Goal: Communication & Community: Ask a question

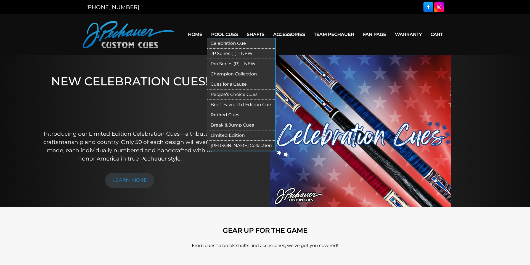
click at [233, 65] on link "Pro Series (R) – NEW" at bounding box center [241, 64] width 68 height 10
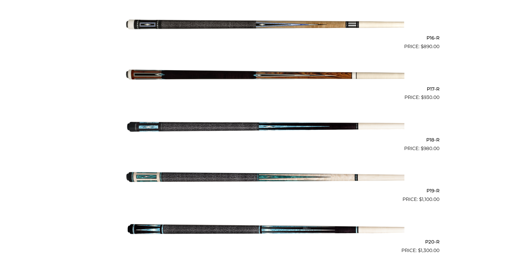
scroll to position [942, 0]
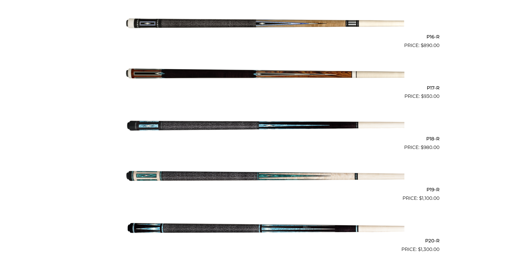
click at [264, 126] on img at bounding box center [265, 125] width 279 height 46
click at [213, 126] on img at bounding box center [265, 125] width 279 height 46
click at [277, 176] on img at bounding box center [265, 176] width 279 height 46
click at [242, 176] on img at bounding box center [265, 176] width 279 height 46
click at [291, 228] on img at bounding box center [265, 227] width 279 height 46
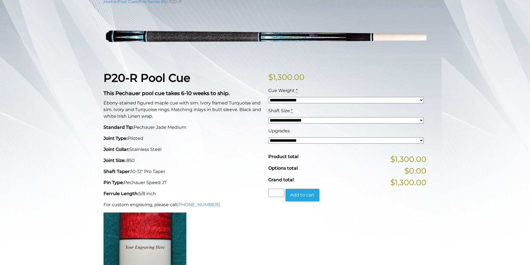
scroll to position [77, 0]
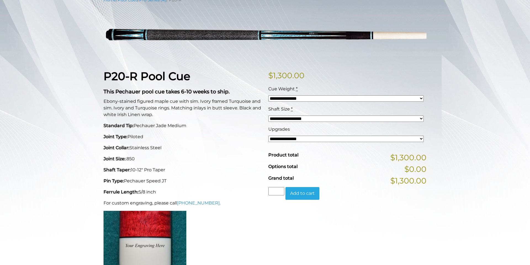
click at [423, 120] on select "**********" at bounding box center [345, 118] width 155 height 6
click at [488, 132] on div "**********" at bounding box center [265, 195] width 530 height 396
click at [421, 138] on select "**********" at bounding box center [345, 139] width 155 height 6
select select "*****"
click at [268, 136] on select "**********" at bounding box center [345, 139] width 155 height 6
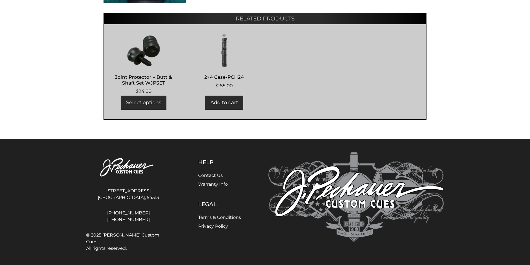
scroll to position [0, 0]
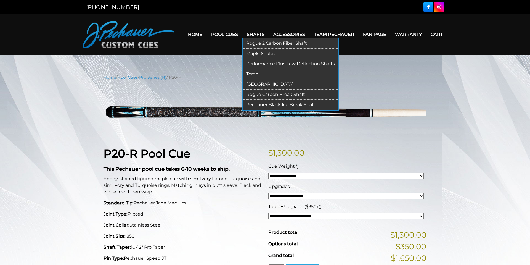
click at [253, 76] on link "Torch +" at bounding box center [290, 74] width 95 height 10
click at [253, 54] on link "Maple Shafts" at bounding box center [290, 54] width 95 height 10
click at [262, 56] on link "Maple Shafts" at bounding box center [290, 54] width 95 height 10
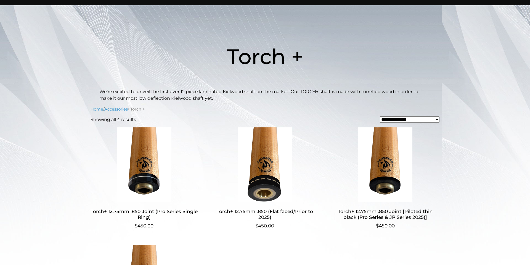
scroll to position [49, 0]
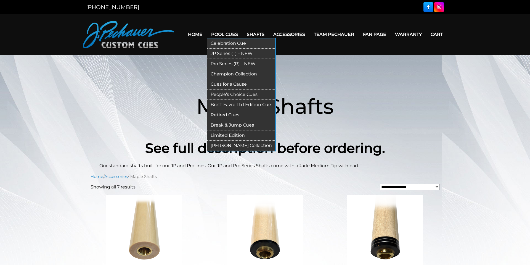
click at [220, 65] on link "Pro Series (R) – NEW" at bounding box center [241, 64] width 68 height 10
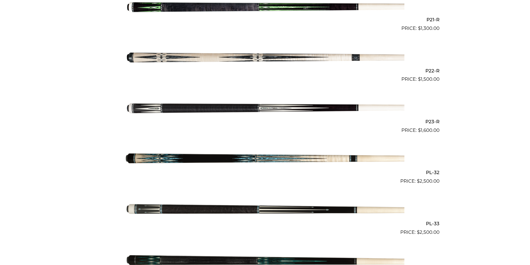
scroll to position [1214, 0]
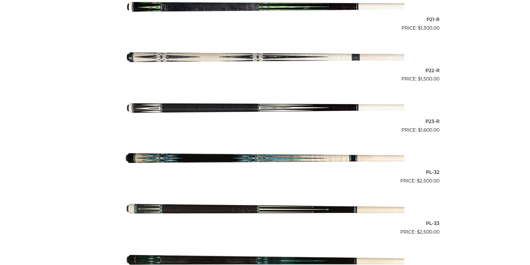
click at [238, 158] on img at bounding box center [265, 159] width 279 height 46
click at [260, 155] on img at bounding box center [265, 159] width 279 height 46
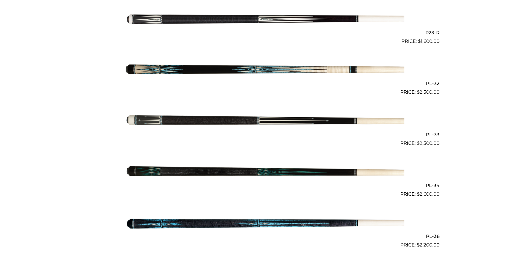
scroll to position [1304, 0]
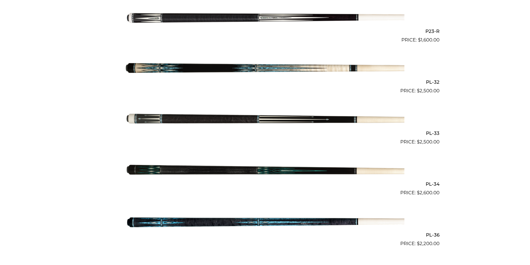
click at [272, 117] on img at bounding box center [265, 120] width 279 height 46
click at [269, 121] on img at bounding box center [265, 120] width 279 height 46
click at [257, 222] on img at bounding box center [265, 222] width 279 height 46
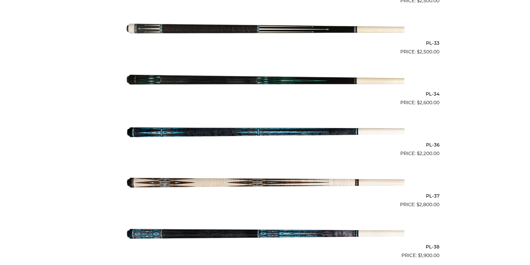
scroll to position [1395, 0]
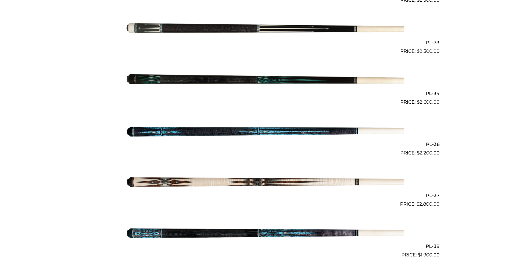
click at [274, 231] on img at bounding box center [265, 233] width 279 height 46
click at [273, 234] on img at bounding box center [265, 233] width 279 height 46
click at [268, 236] on img at bounding box center [265, 233] width 279 height 46
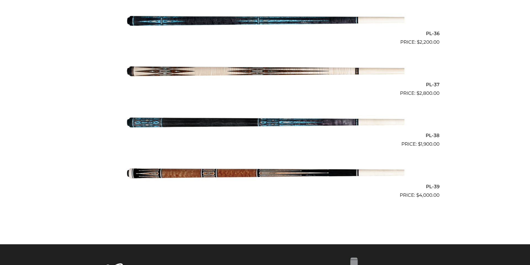
scroll to position [1509, 0]
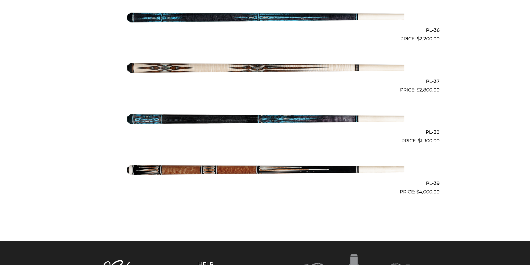
click at [239, 170] on img at bounding box center [265, 170] width 279 height 46
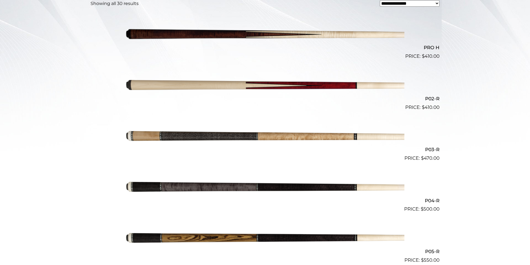
scroll to position [0, 0]
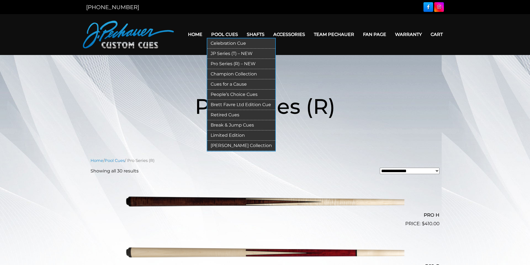
click at [225, 73] on link "Champion Collection" at bounding box center [241, 74] width 68 height 10
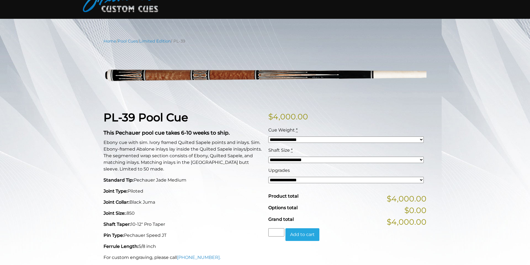
scroll to position [37, 0]
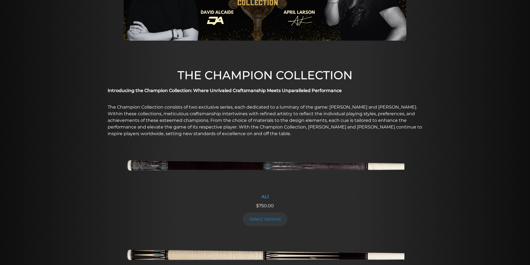
scroll to position [112, 0]
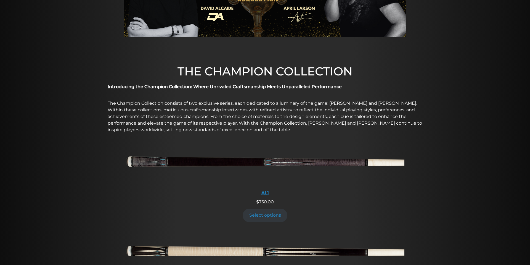
click at [278, 163] on img at bounding box center [265, 163] width 279 height 46
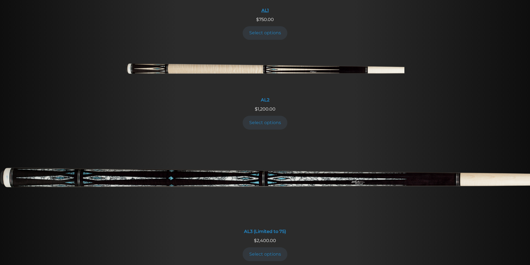
scroll to position [304, 0]
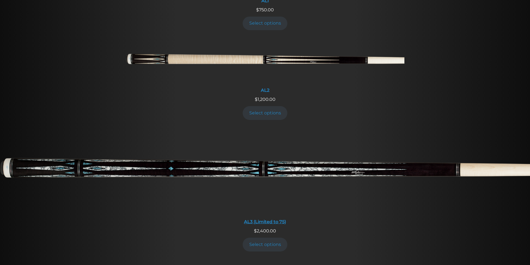
click at [256, 170] on img at bounding box center [265, 172] width 530 height 88
click at [338, 169] on img at bounding box center [265, 172] width 530 height 88
click at [288, 59] on img at bounding box center [265, 61] width 279 height 46
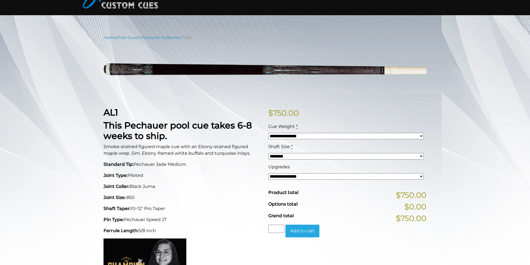
scroll to position [40, 0]
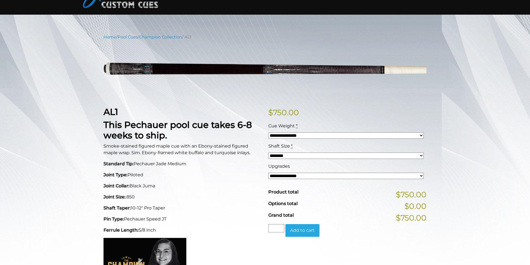
click at [220, 112] on h2 "AL1" at bounding box center [183, 112] width 158 height 10
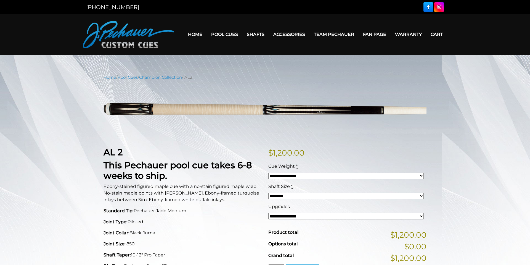
click at [337, 35] on link "Team Pechauer" at bounding box center [334, 34] width 49 height 14
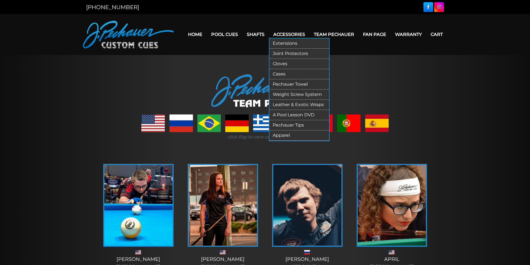
click at [284, 65] on link "Gloves" at bounding box center [300, 64] width 60 height 10
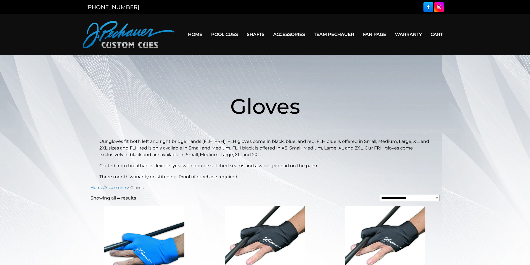
click at [335, 34] on link "Team Pechauer" at bounding box center [334, 34] width 49 height 14
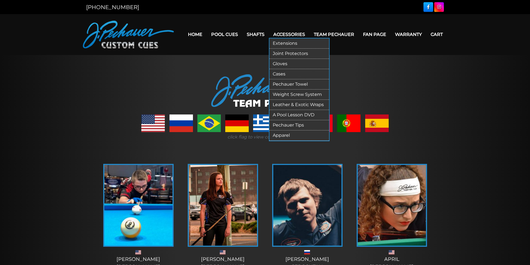
click at [279, 137] on link "Apparel" at bounding box center [300, 135] width 60 height 10
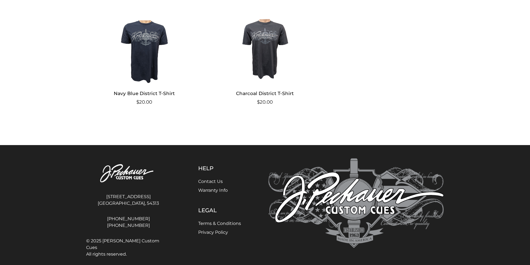
scroll to position [598, 0]
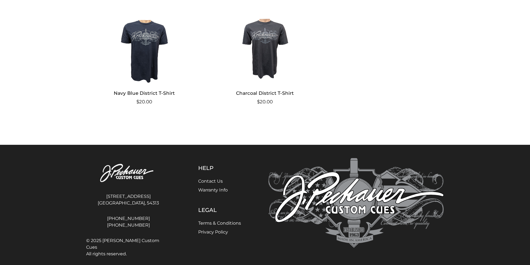
click at [145, 47] on img at bounding box center [144, 46] width 107 height 75
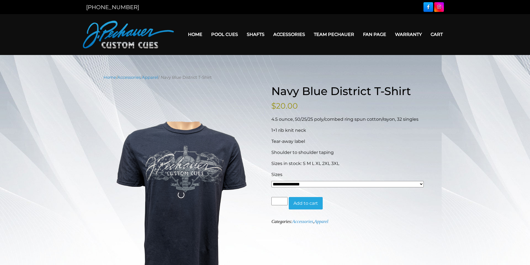
scroll to position [299, 0]
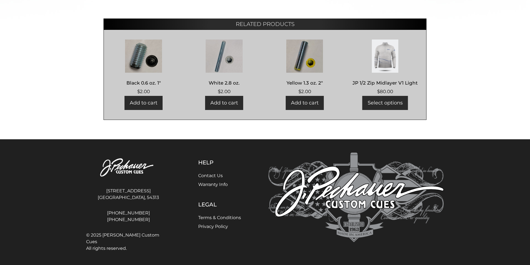
click at [212, 176] on link "Contact Us" at bounding box center [210, 175] width 25 height 5
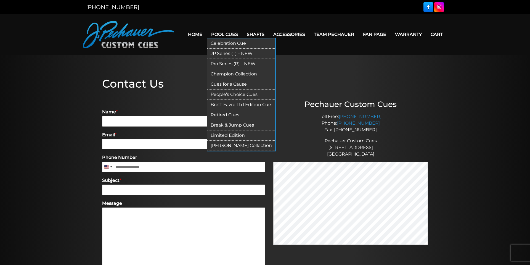
click at [229, 65] on link "Pro Series (R) – NEW" at bounding box center [241, 64] width 68 height 10
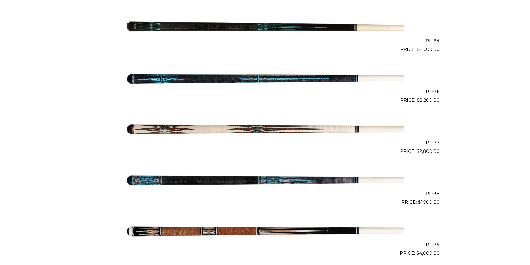
scroll to position [1610, 0]
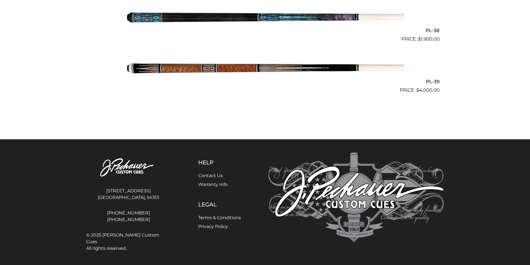
click at [208, 176] on link "Contact Us" at bounding box center [210, 175] width 25 height 5
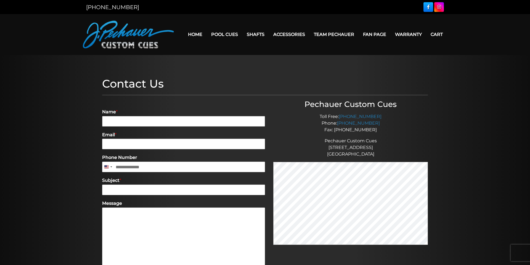
click at [124, 122] on input "Name *" at bounding box center [183, 121] width 163 height 10
type input "**********"
click at [117, 193] on input "Subject *" at bounding box center [183, 189] width 163 height 10
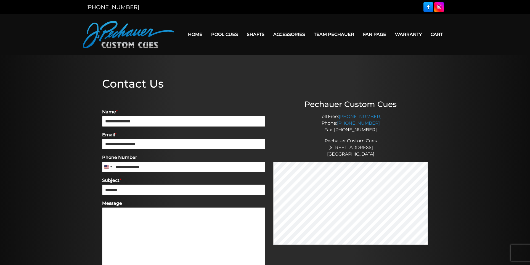
type input "*******"
click at [114, 213] on textarea "Message" at bounding box center [183, 237] width 163 height 61
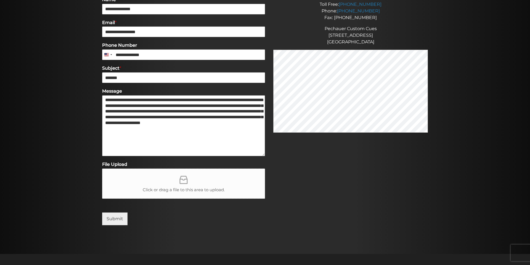
scroll to position [114, 0]
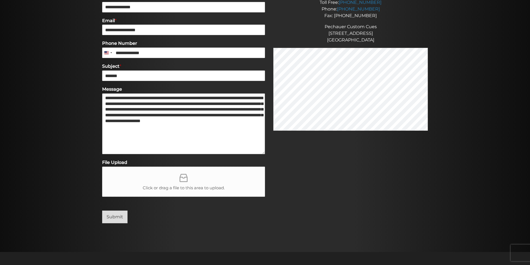
type textarea "**********"
click at [114, 217] on button "Submit" at bounding box center [114, 216] width 25 height 13
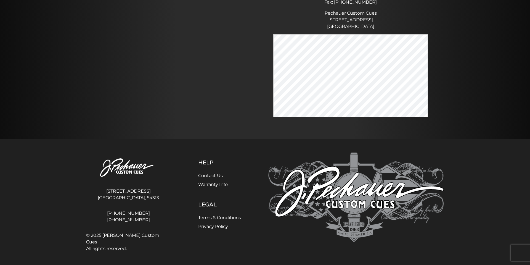
scroll to position [0, 0]
